Goal: Task Accomplishment & Management: Complete application form

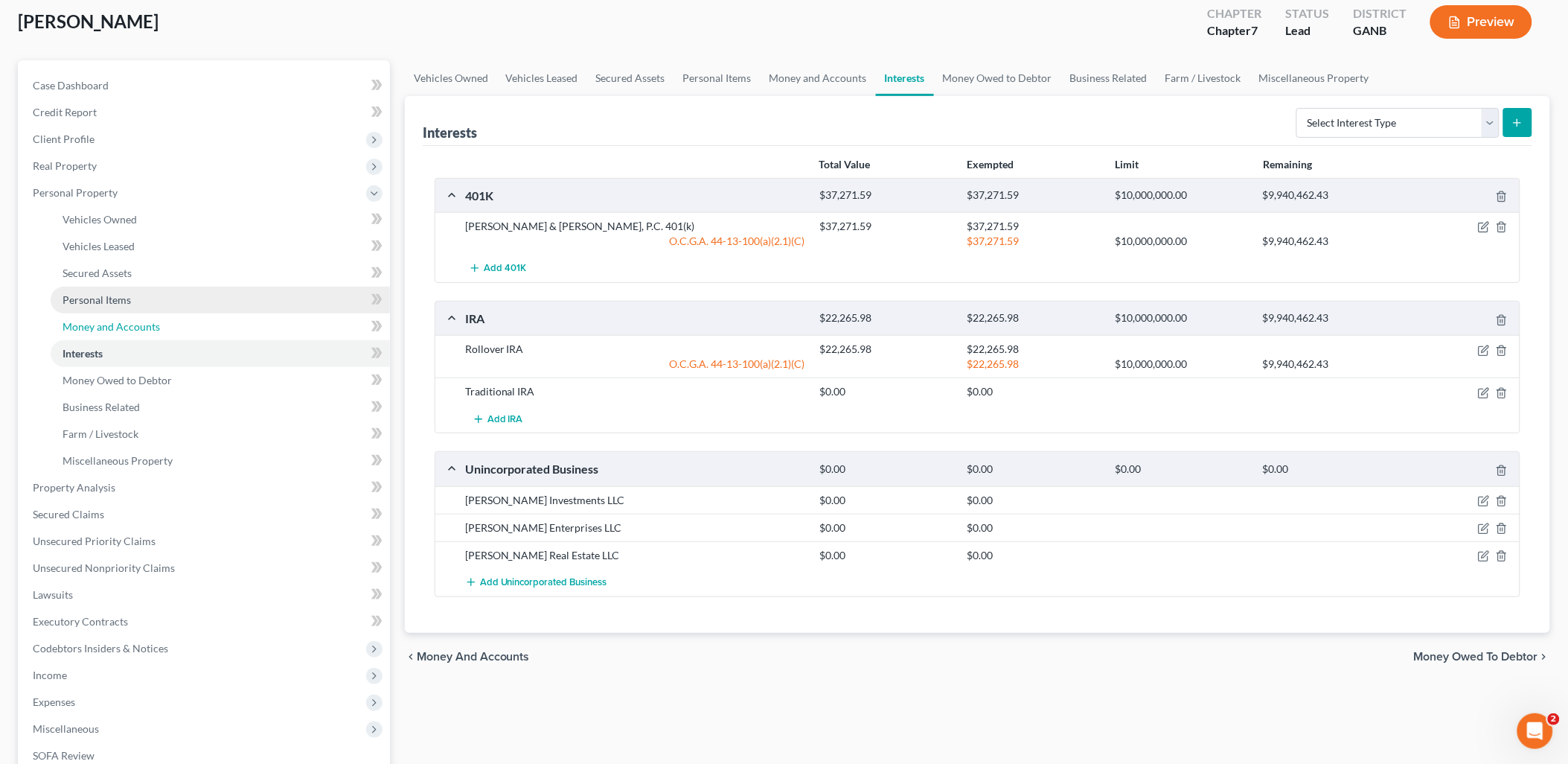
click at [157, 311] on ul "Vehicles Owned Vehicles Leased Machinery and Vehicles Office Related" at bounding box center [205, 340] width 369 height 268
click at [159, 325] on link "Money and Accounts" at bounding box center [220, 326] width 339 height 27
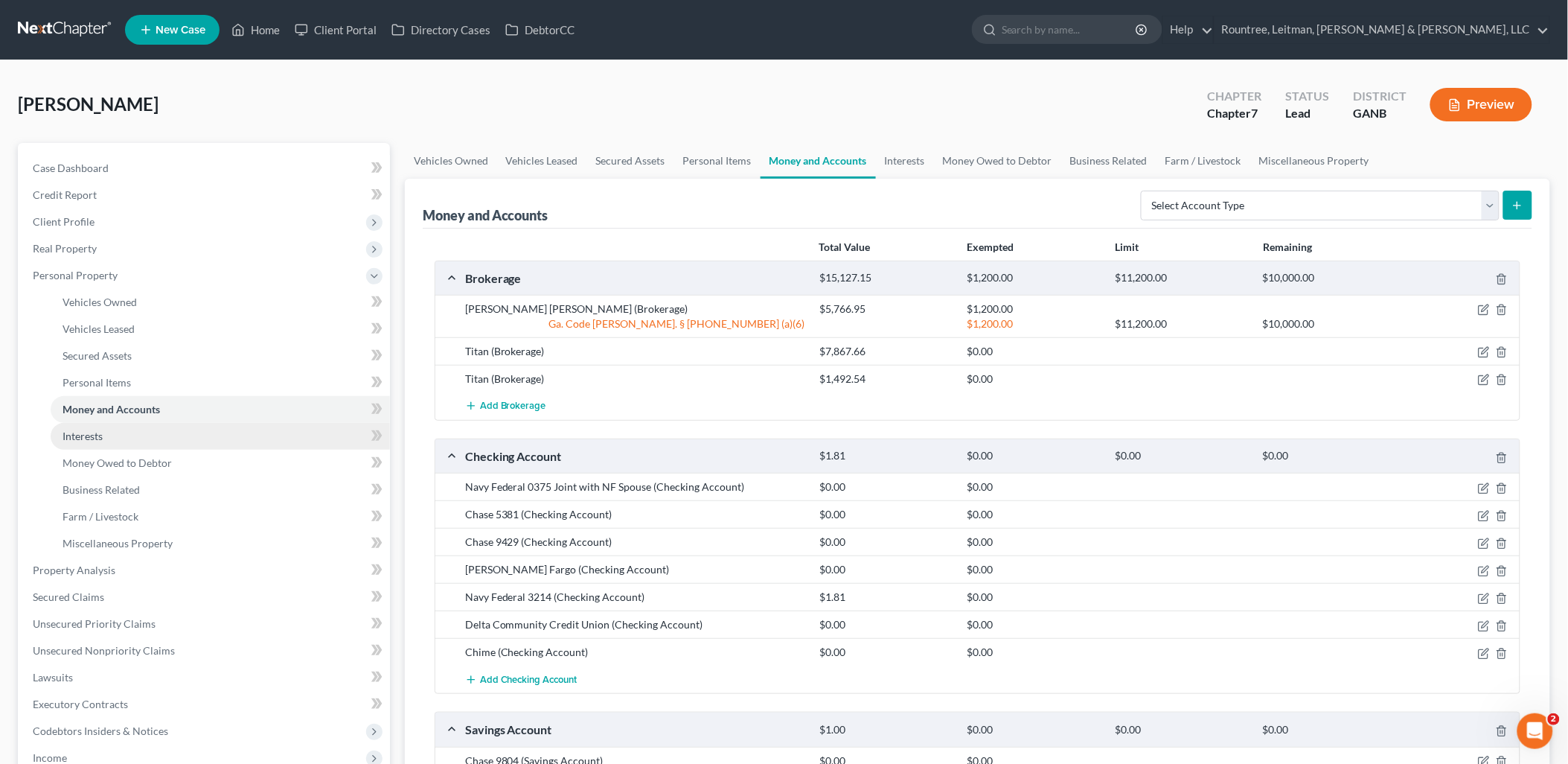
click at [120, 426] on link "Interests" at bounding box center [220, 436] width 339 height 27
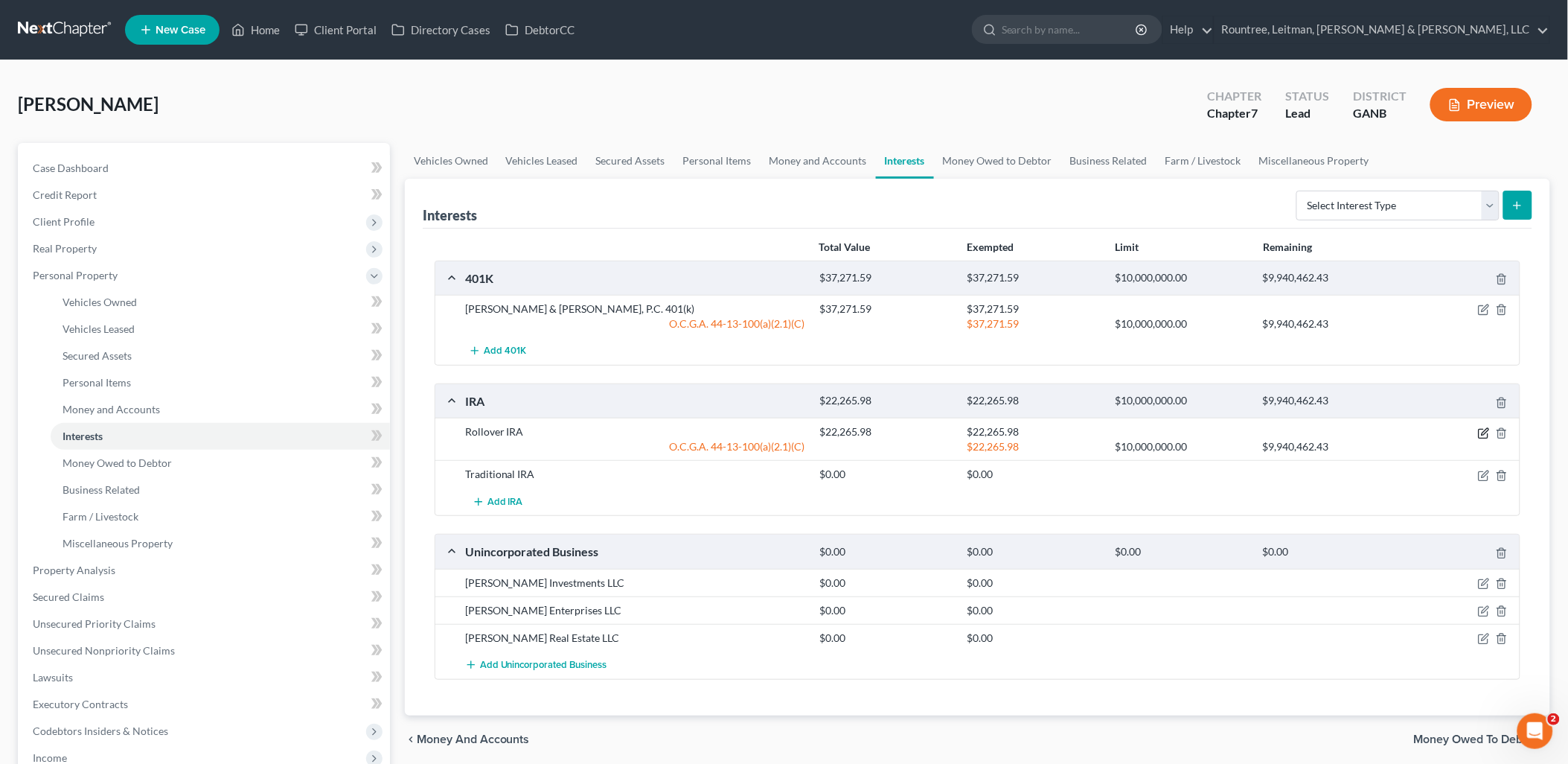
click at [1480, 435] on icon "button" at bounding box center [1484, 434] width 12 height 12
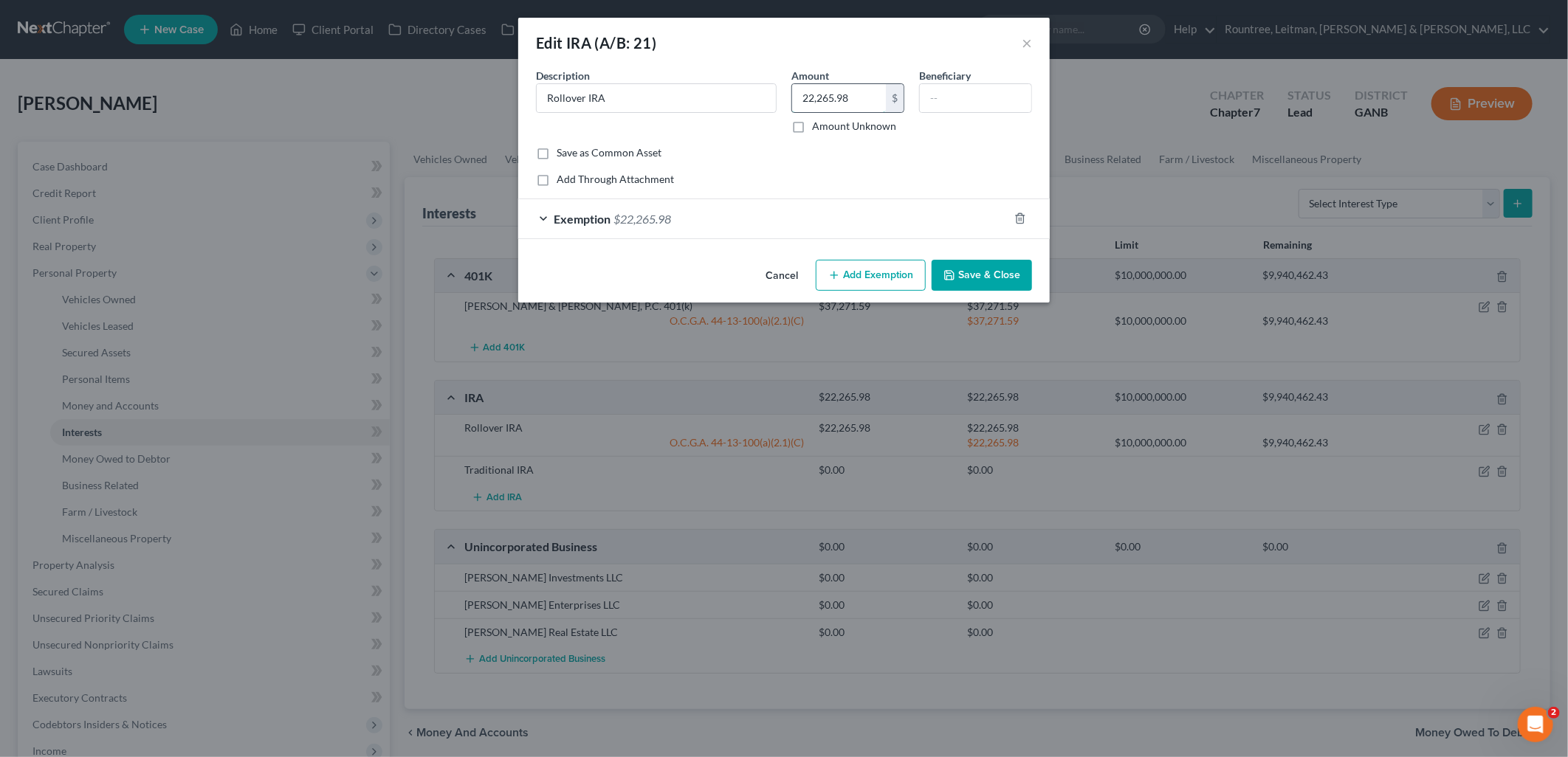
click at [871, 100] on input "22,265.98" at bounding box center [838, 98] width 94 height 28
type input "23,375.16"
click at [787, 212] on div "Exemption $22,265.98" at bounding box center [763, 219] width 490 height 39
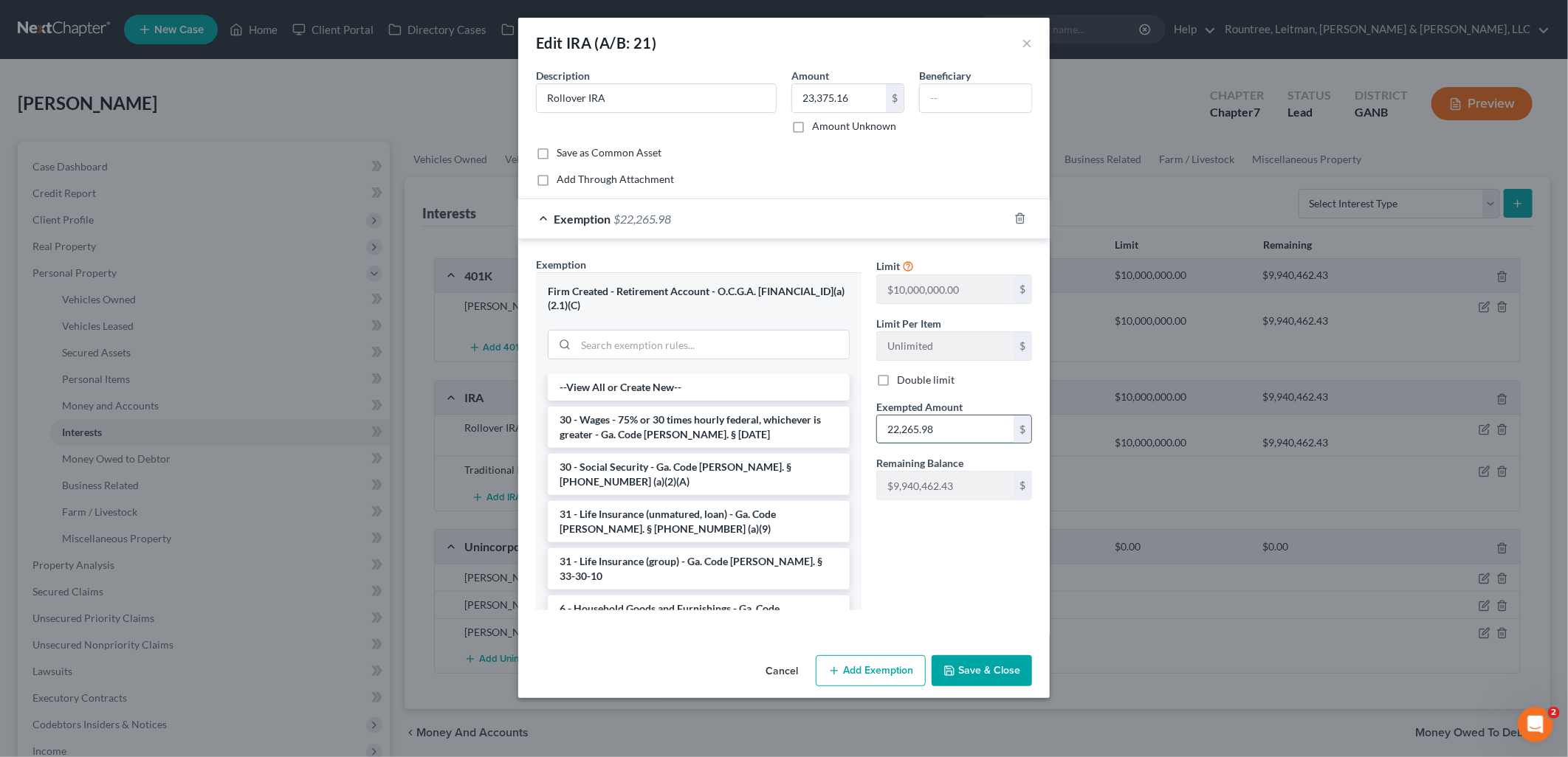
click at [955, 424] on input "22,265.98" at bounding box center [945, 430] width 136 height 28
type input "23,375.16"
click at [974, 677] on button "Save & Close" at bounding box center [981, 670] width 101 height 31
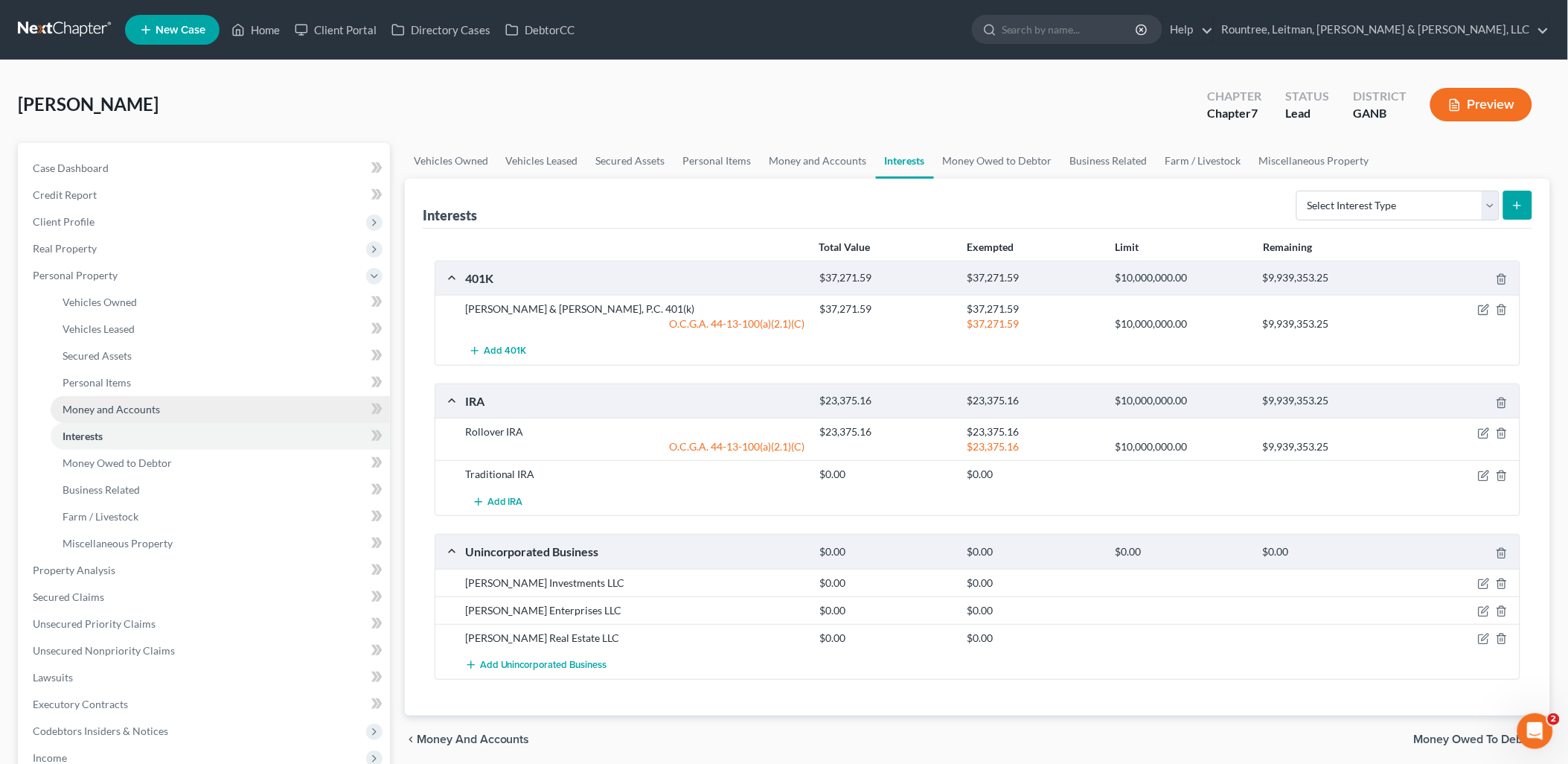
click at [197, 404] on link "Money and Accounts" at bounding box center [220, 410] width 339 height 27
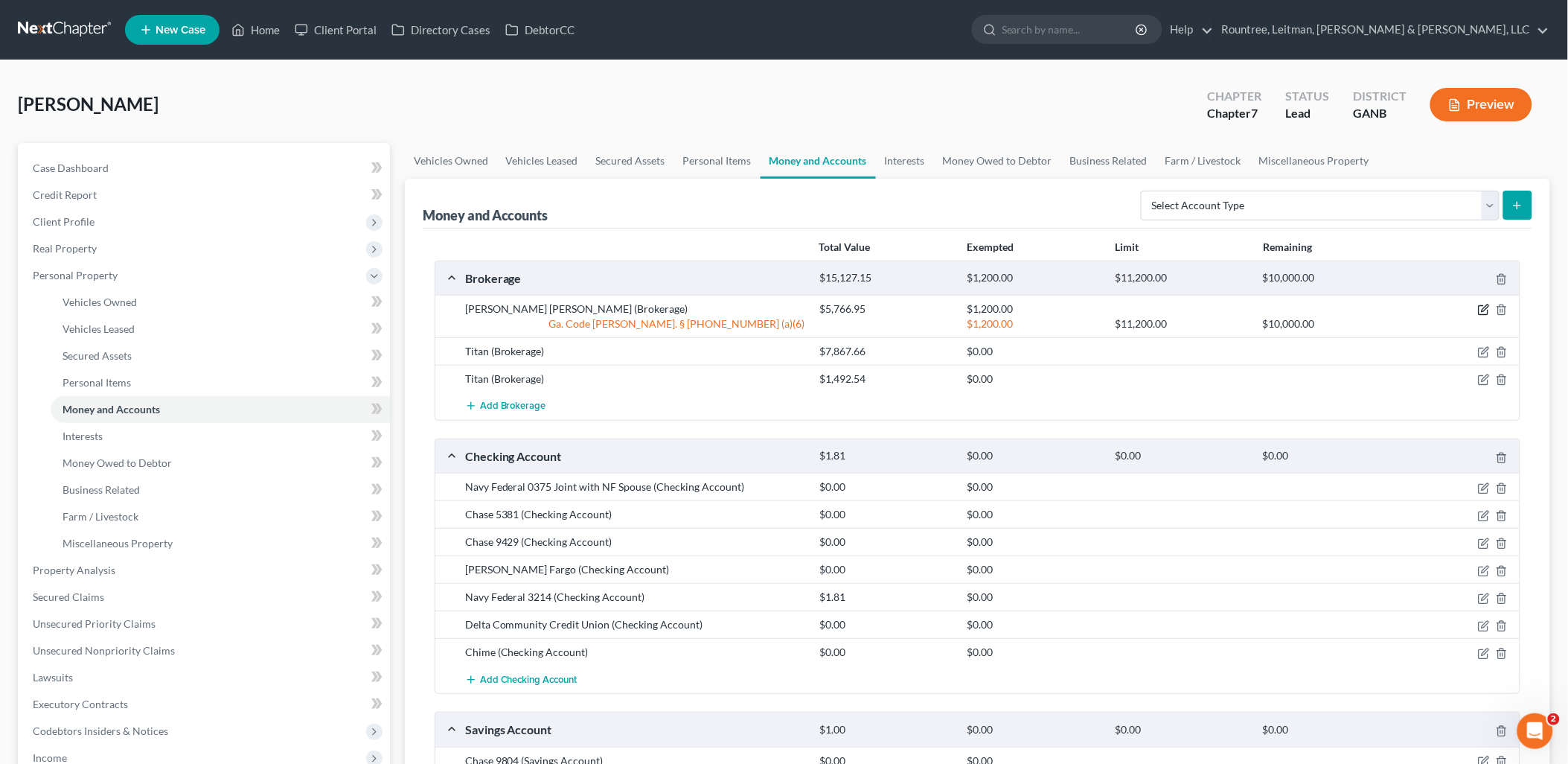
click at [1480, 312] on icon "button" at bounding box center [1484, 310] width 12 height 12
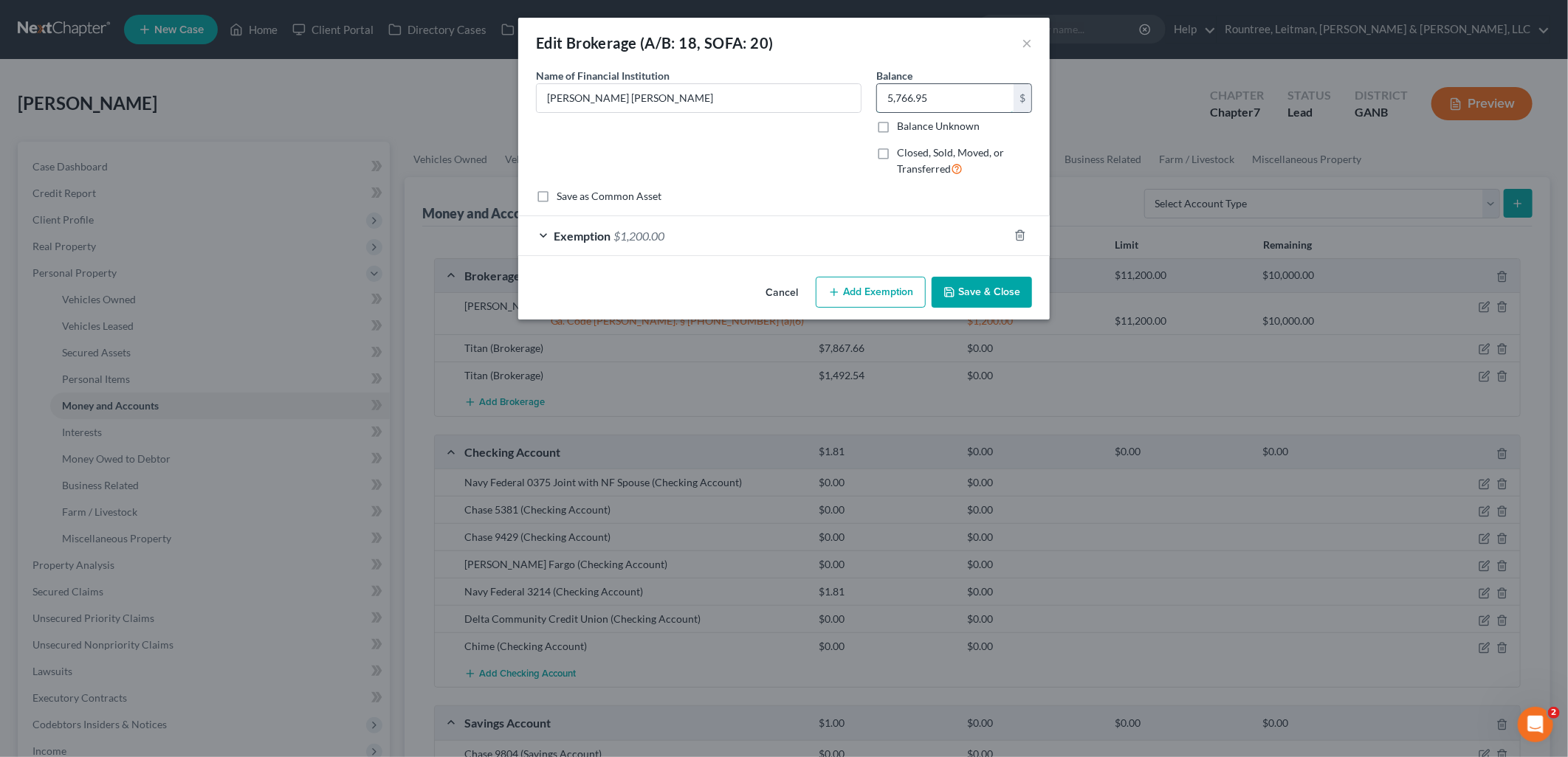
click at [942, 100] on input "5,766.95" at bounding box center [945, 98] width 136 height 28
type input "6,534.26"
click at [987, 298] on button "Save & Close" at bounding box center [981, 292] width 101 height 31
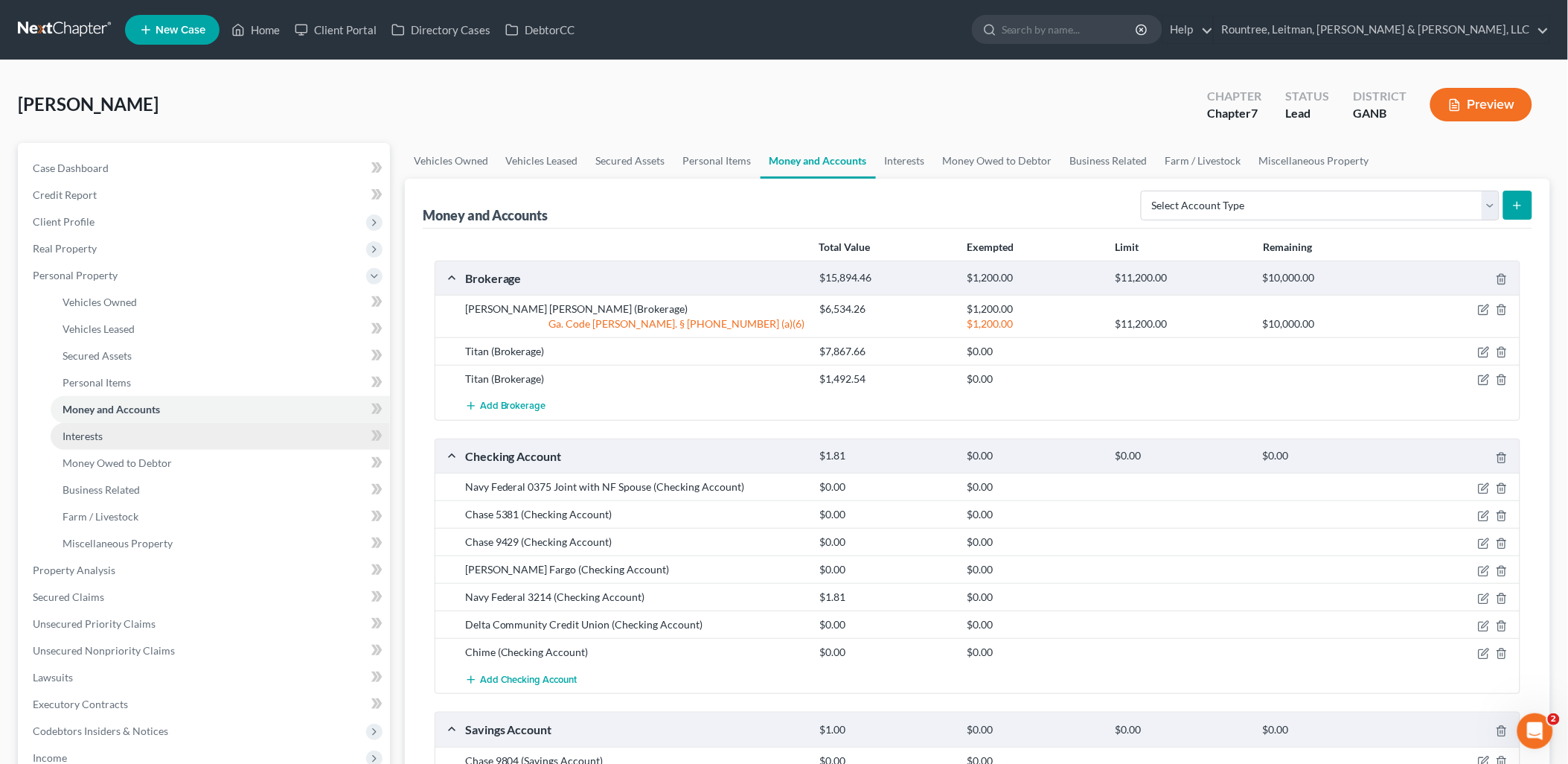
click at [135, 442] on link "Interests" at bounding box center [220, 436] width 339 height 27
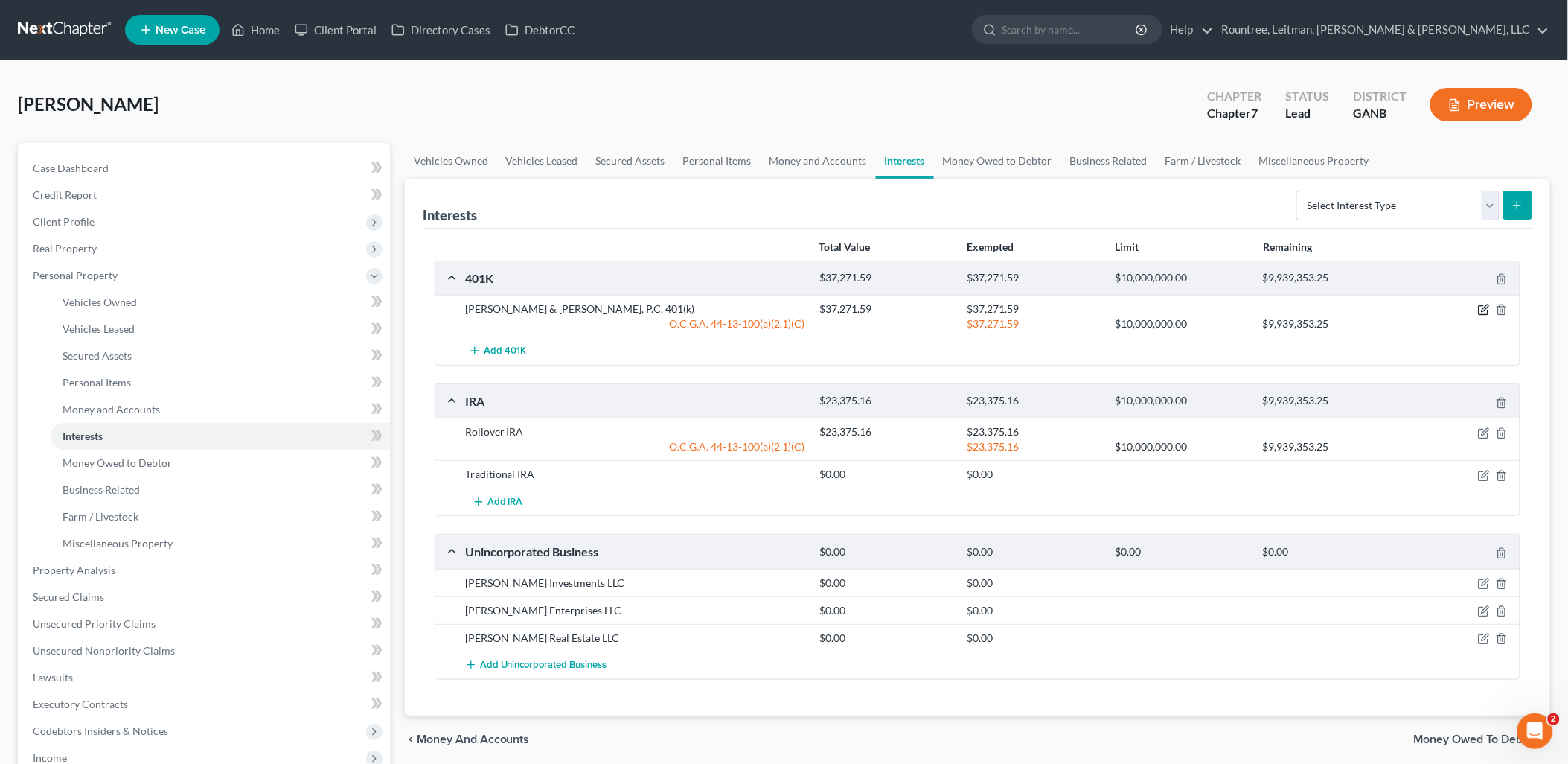
click at [1489, 307] on icon "button" at bounding box center [1486, 308] width 7 height 7
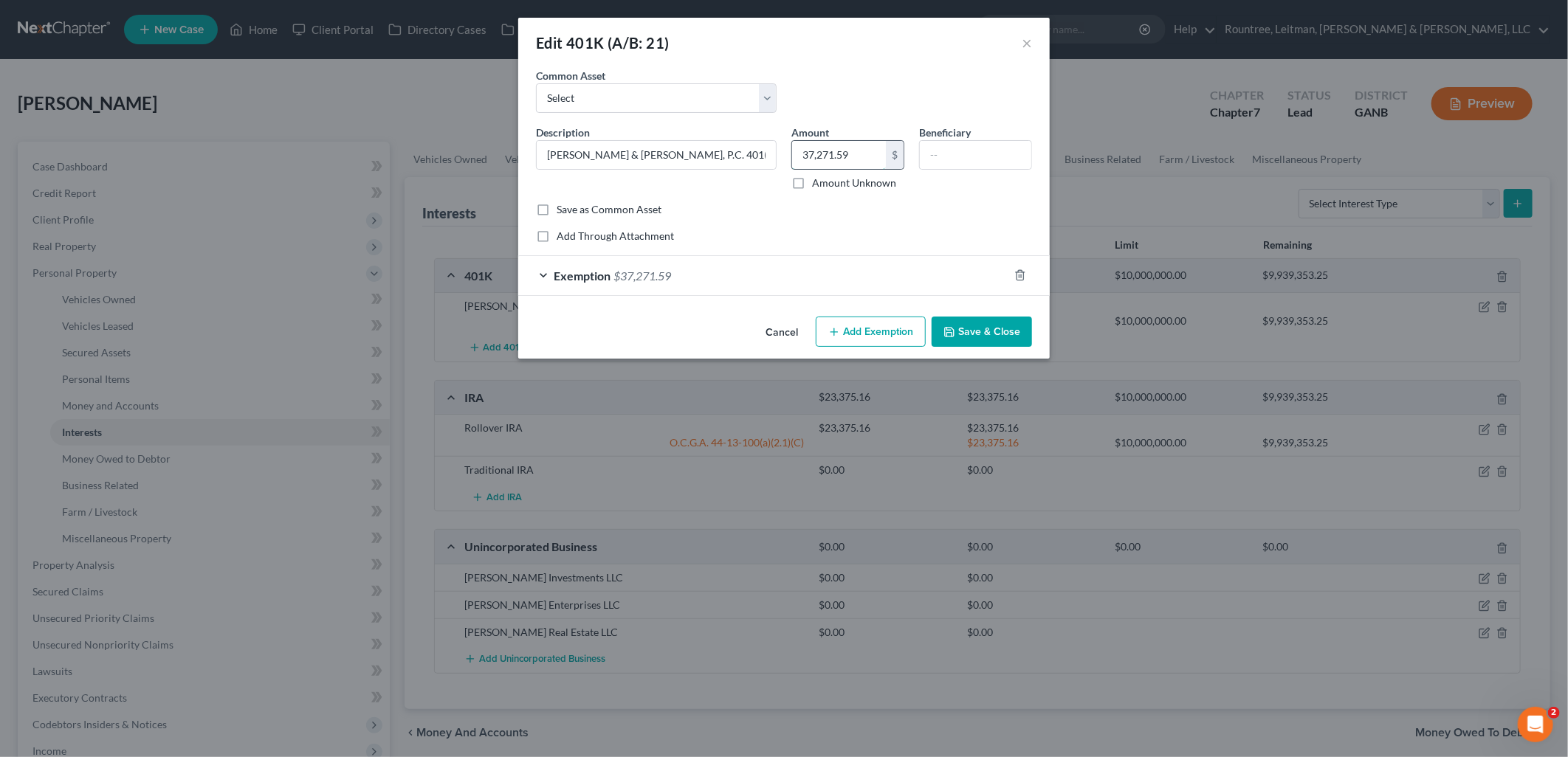
click at [867, 158] on input "37,271.59" at bounding box center [838, 155] width 94 height 28
type input "42,735.64"
click at [1003, 332] on button "Save & Close" at bounding box center [981, 332] width 101 height 31
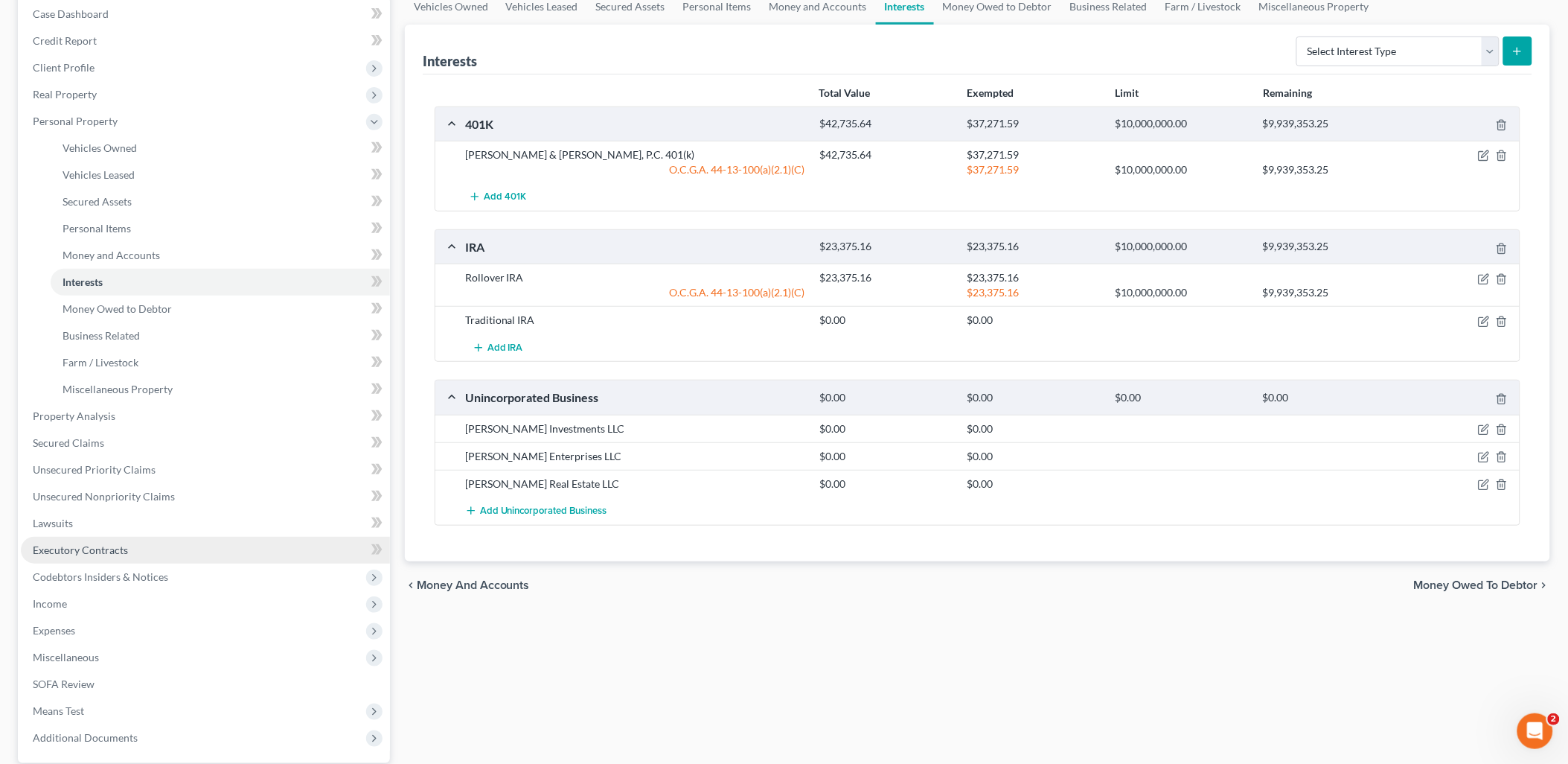
scroll to position [166, 0]
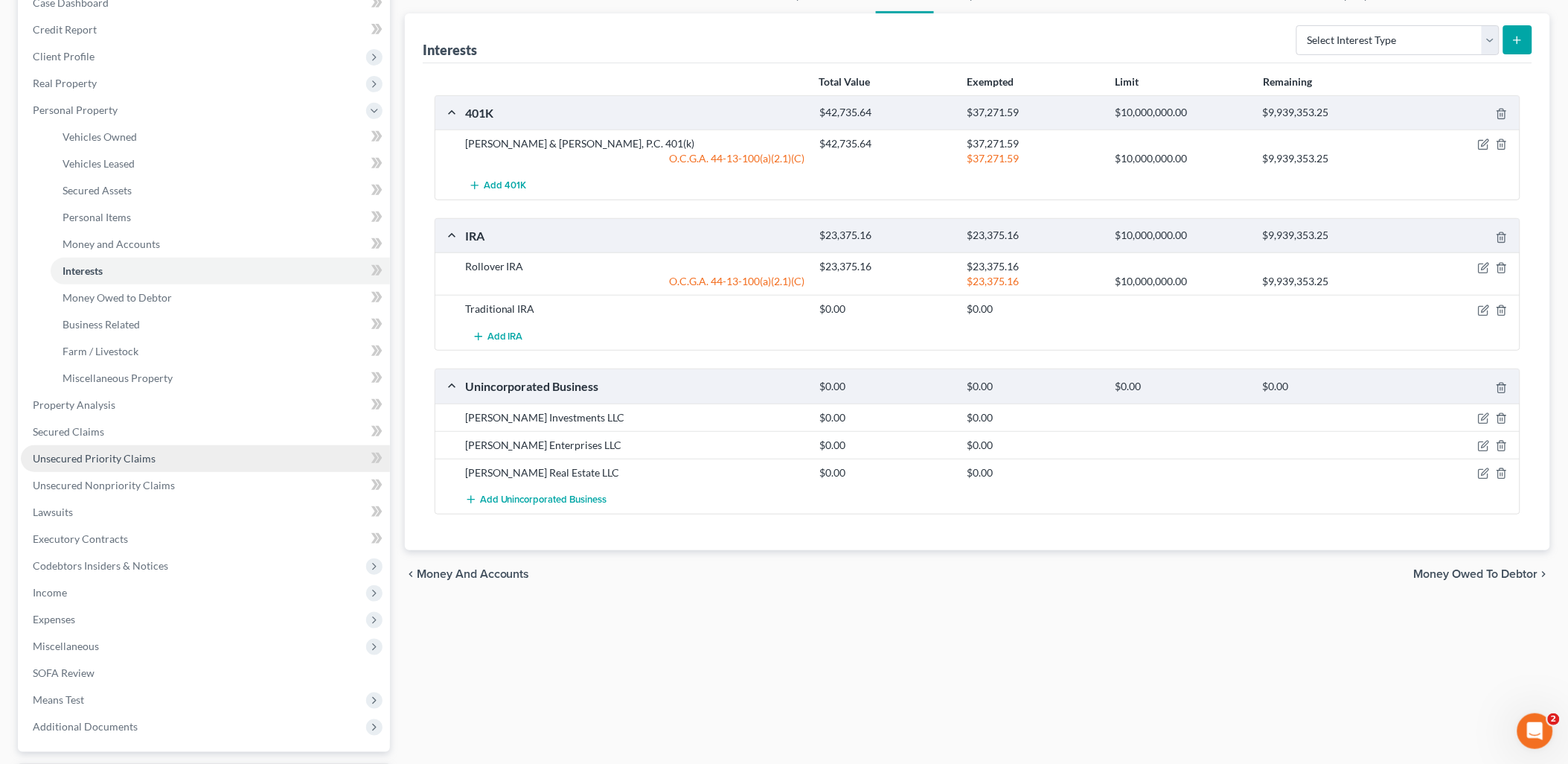
click at [133, 457] on span "Unsecured Priority Claims" at bounding box center [94, 457] width 123 height 12
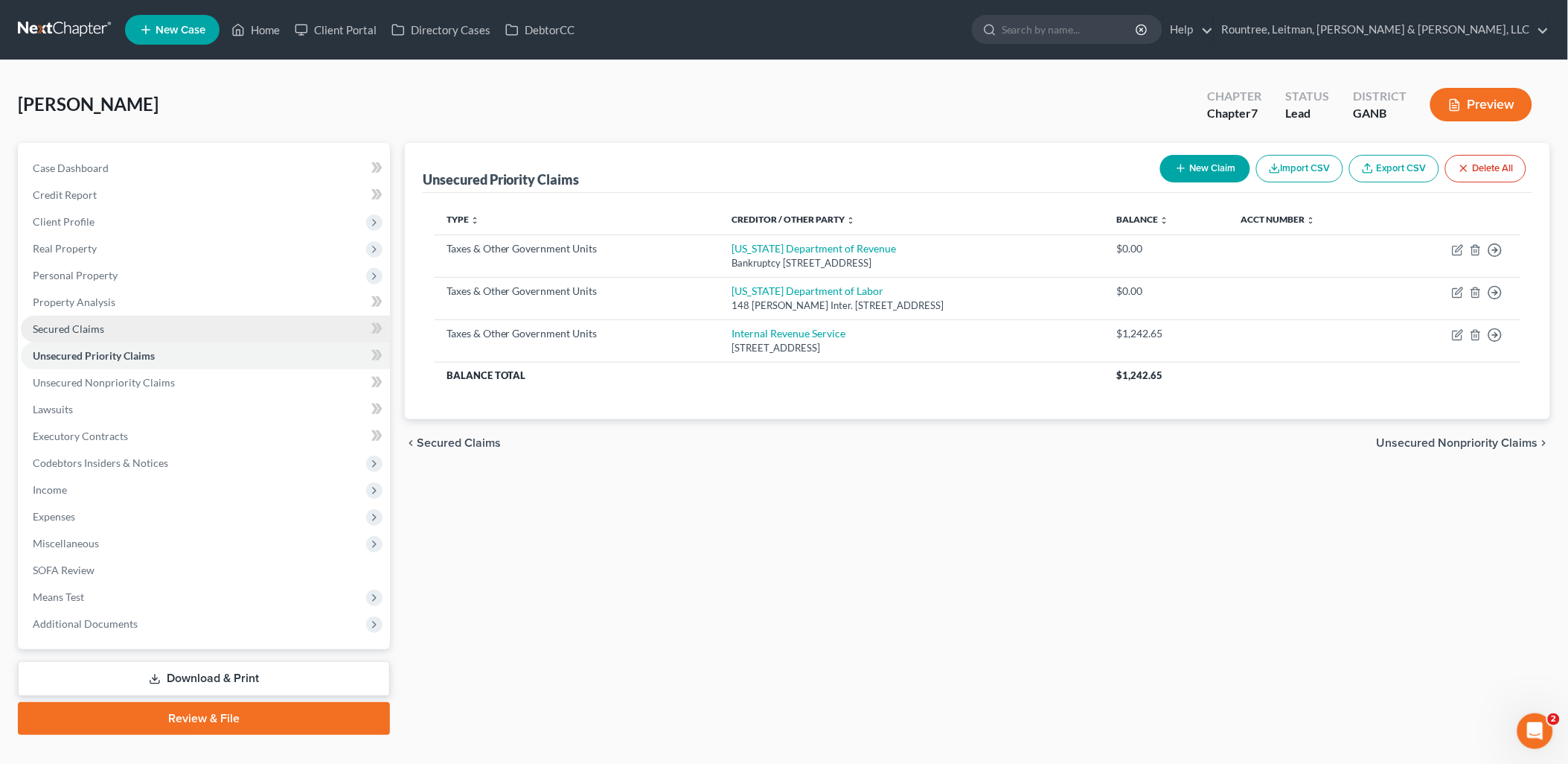
click at [131, 330] on link "Secured Claims" at bounding box center [205, 329] width 369 height 27
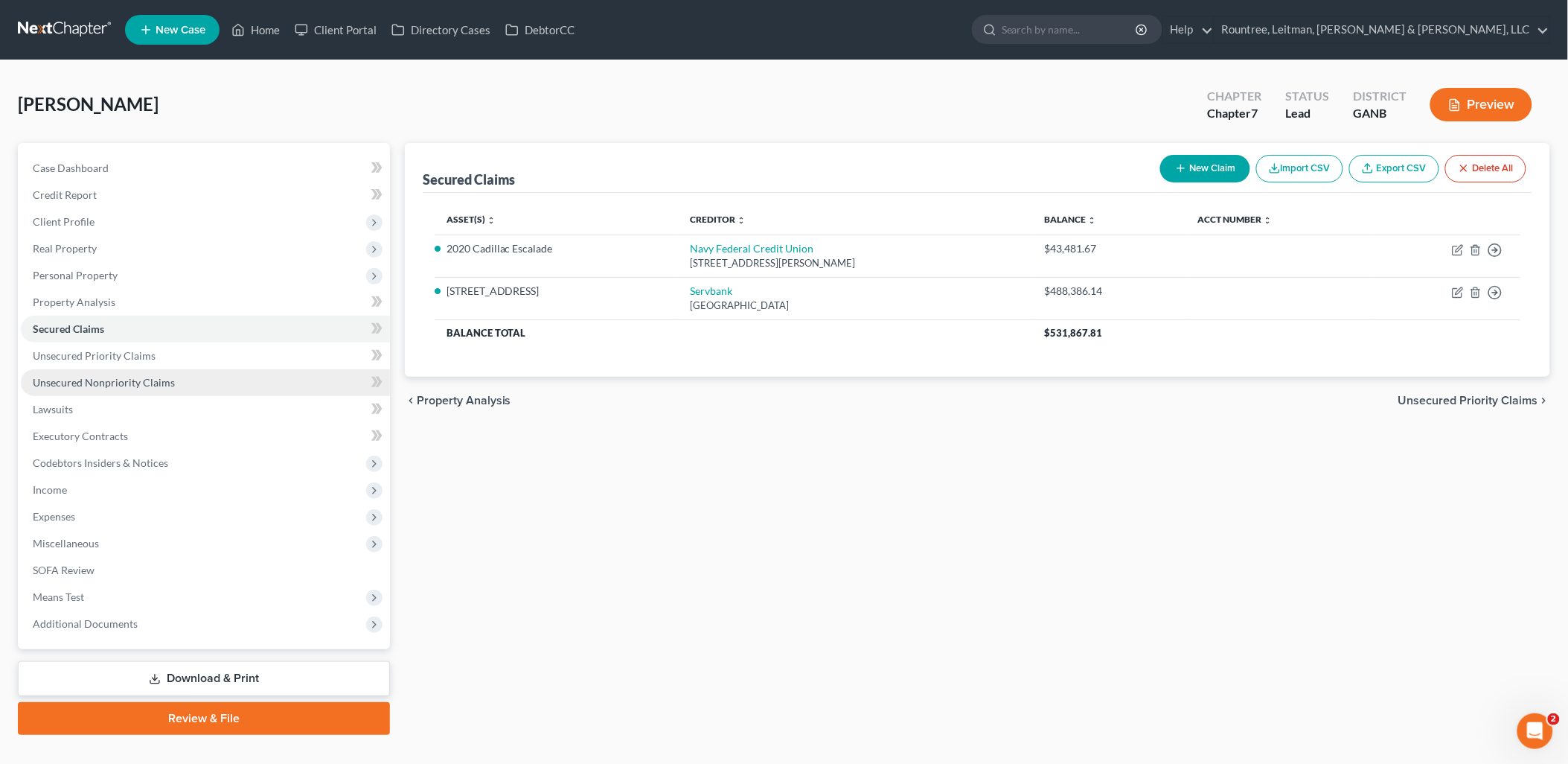
click at [147, 382] on span "Unsecured Nonpriority Claims" at bounding box center [104, 382] width 143 height 12
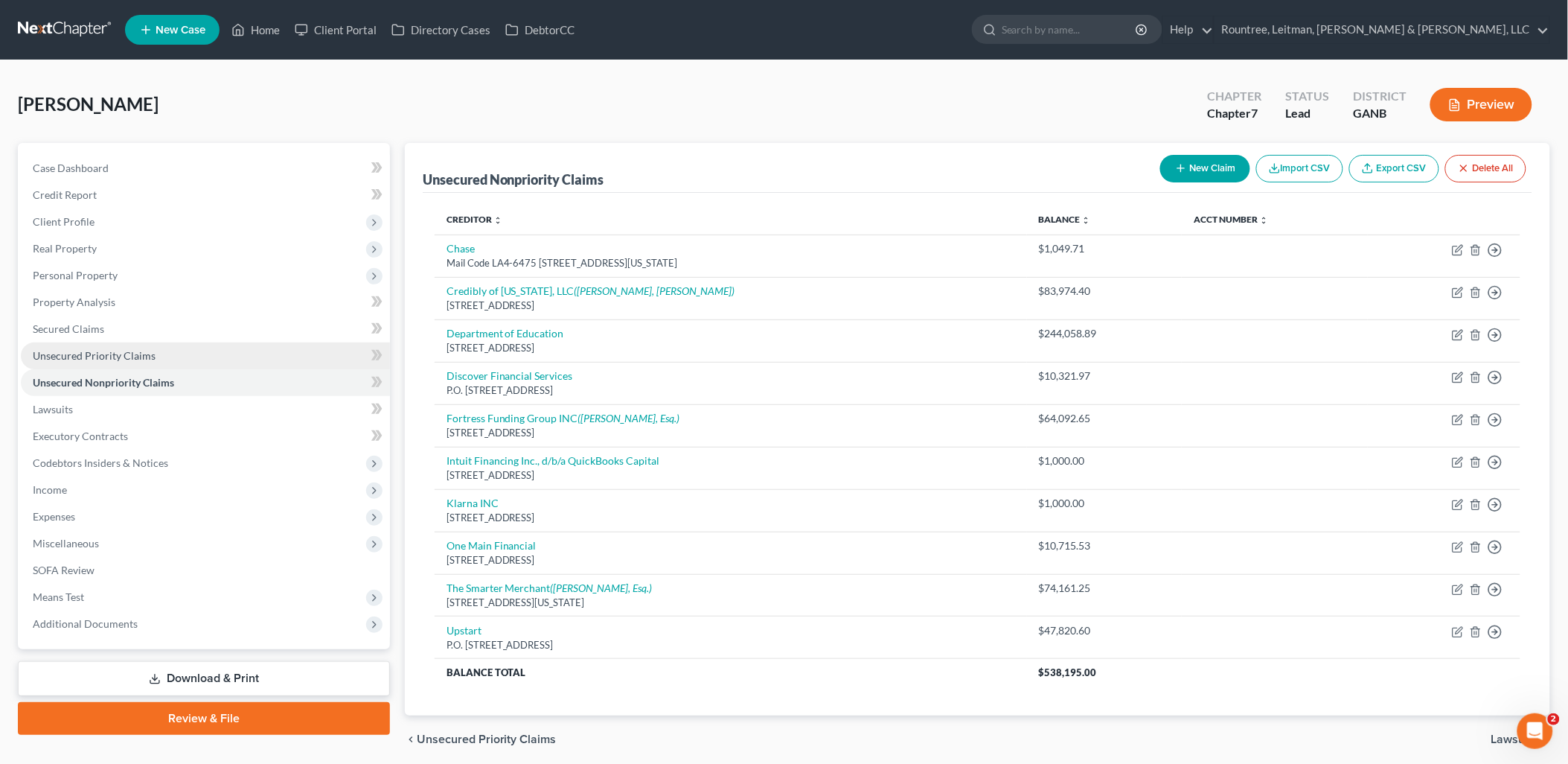
click at [143, 347] on link "Unsecured Priority Claims" at bounding box center [205, 356] width 369 height 27
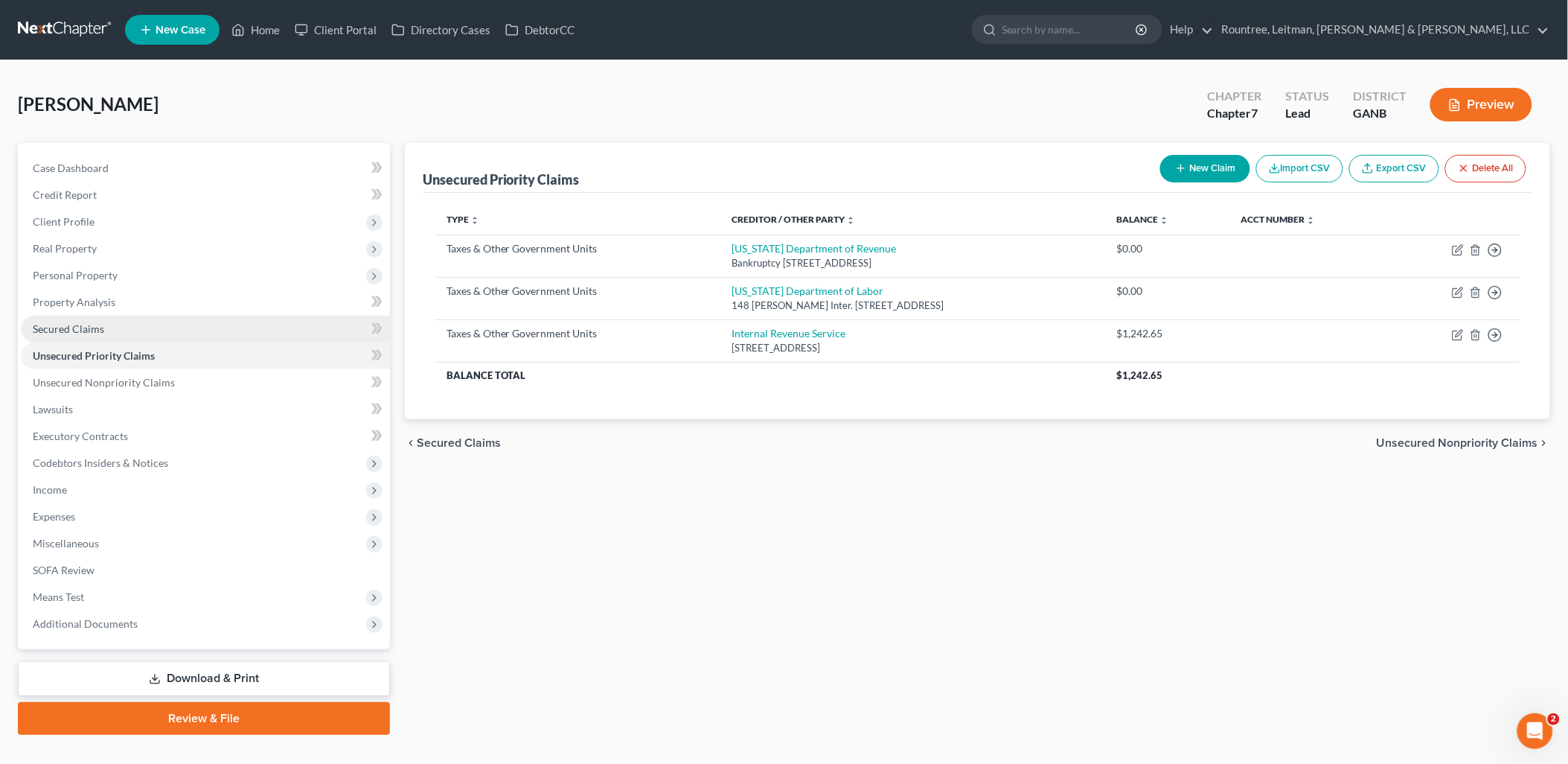
click at [129, 319] on link "Secured Claims" at bounding box center [205, 329] width 369 height 27
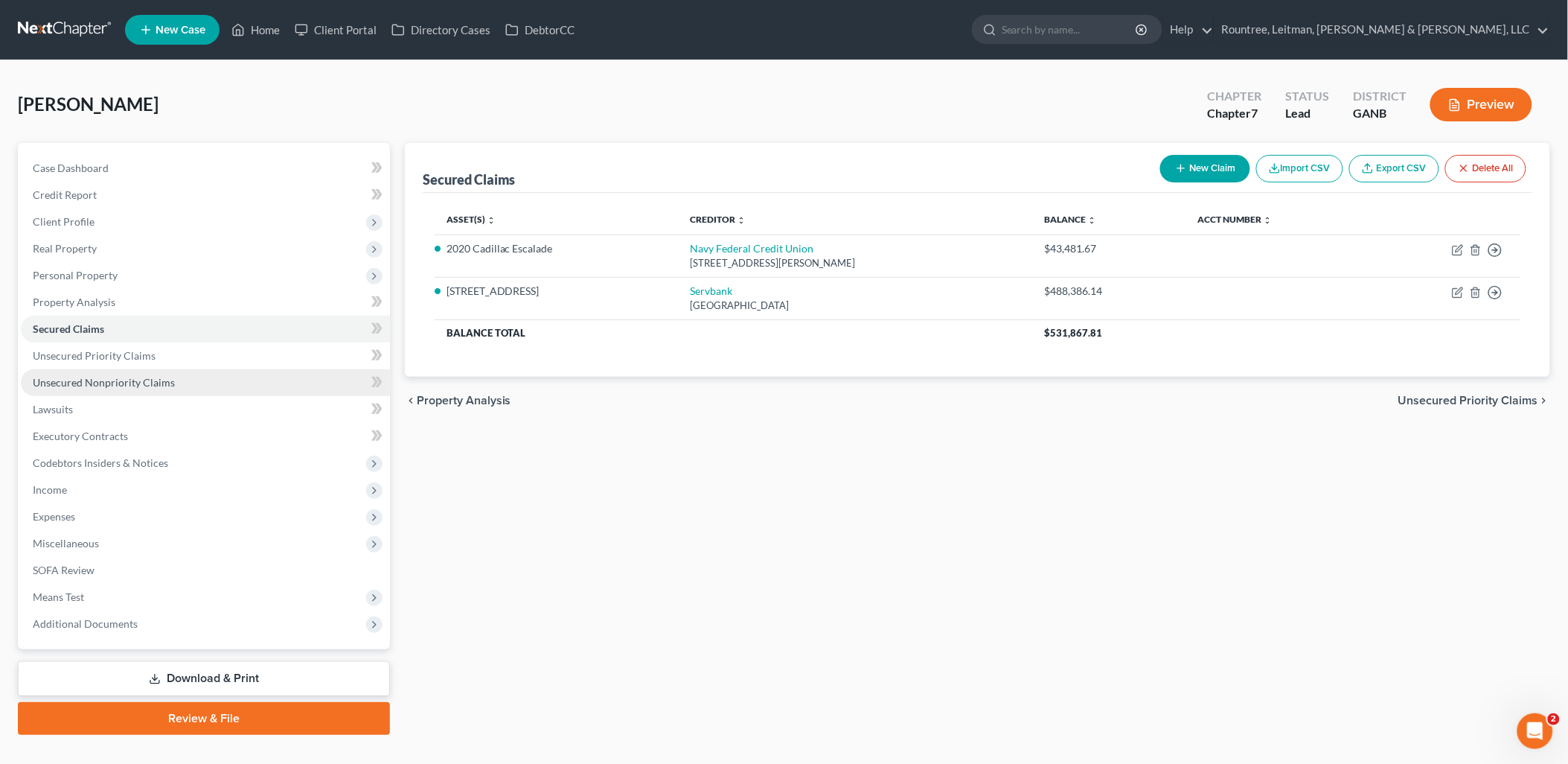
click at [157, 380] on span "Unsecured Nonpriority Claims" at bounding box center [104, 382] width 143 height 12
